Goal: Task Accomplishment & Management: Use online tool/utility

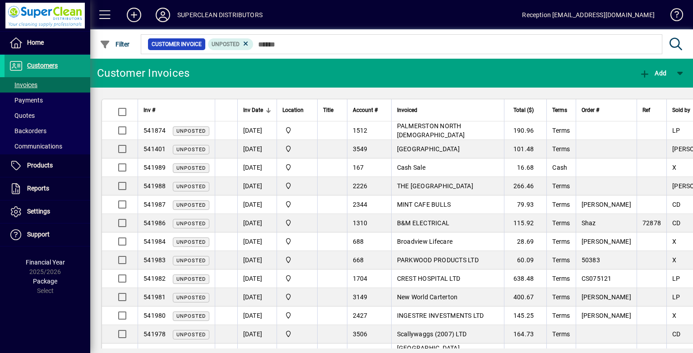
click at [442, 163] on td "Cash Sale" at bounding box center [447, 167] width 113 height 19
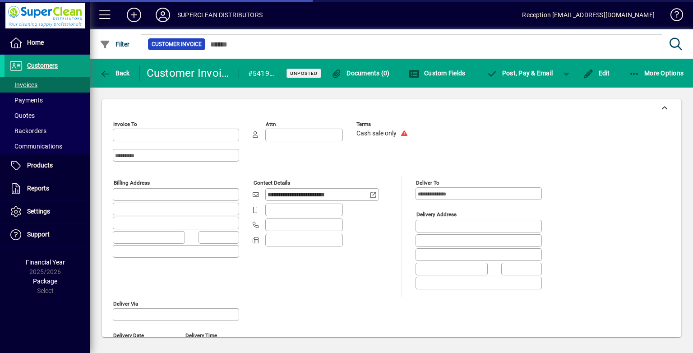
type input "**********"
type input "******"
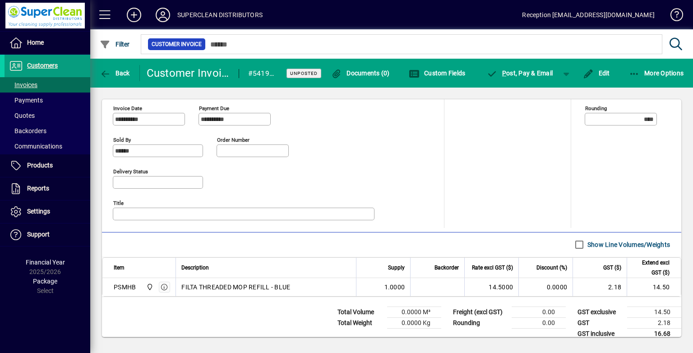
scroll to position [384, 0]
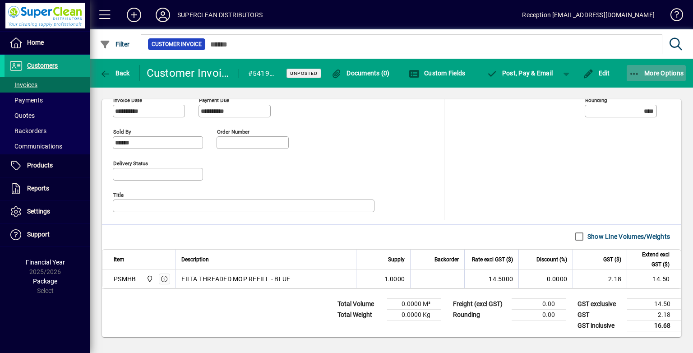
click at [646, 81] on span "button" at bounding box center [657, 73] width 60 height 22
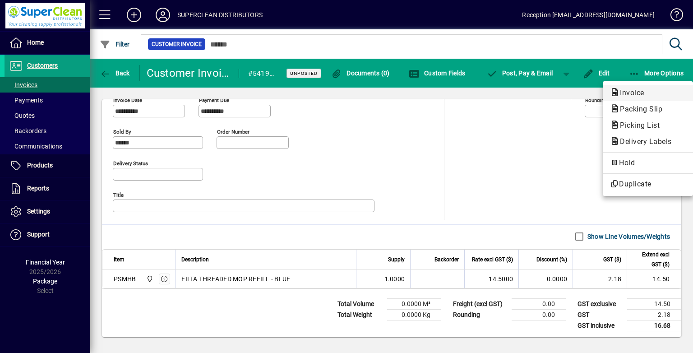
click at [637, 91] on span "Invoice" at bounding box center [629, 92] width 39 height 9
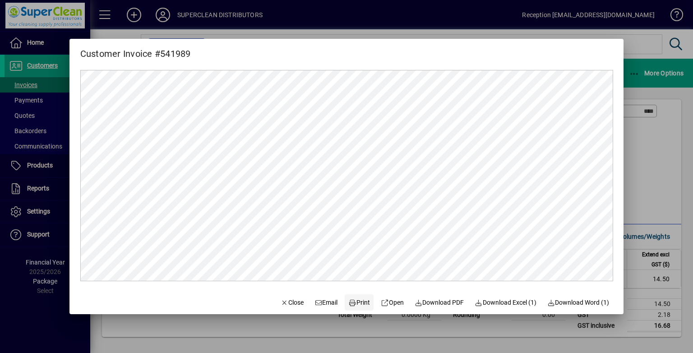
scroll to position [0, 0]
click at [356, 303] on span "Print" at bounding box center [360, 302] width 22 height 9
drag, startPoint x: 276, startPoint y: 297, endPoint x: 209, endPoint y: 107, distance: 201.2
click at [277, 297] on span "button" at bounding box center [292, 303] width 31 height 22
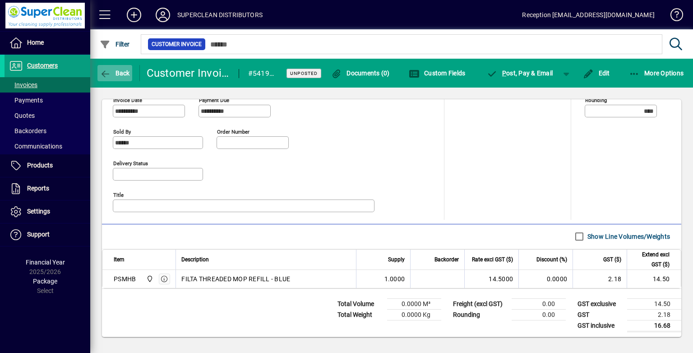
click at [116, 71] on span "Back" at bounding box center [115, 73] width 30 height 7
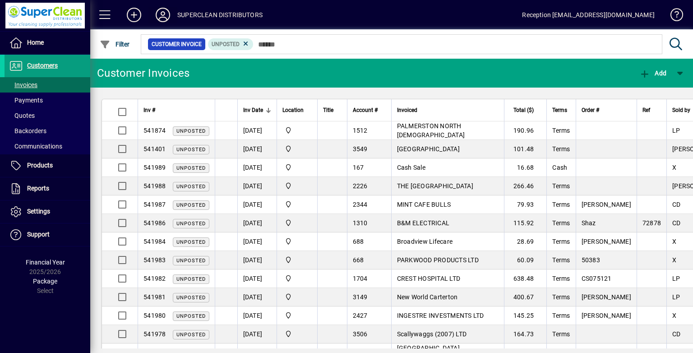
click at [170, 10] on icon at bounding box center [163, 15] width 18 height 14
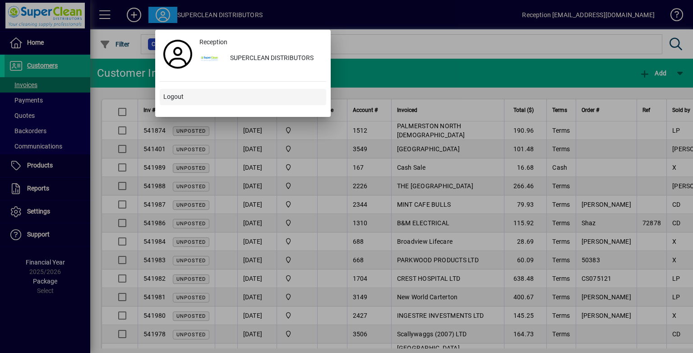
click at [172, 94] on span "Logout" at bounding box center [173, 96] width 20 height 9
